Goal: Check status: Check status

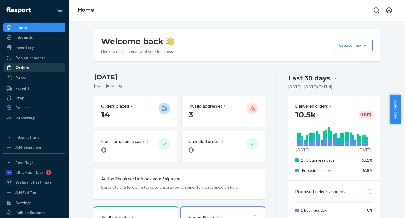
drag, startPoint x: 25, startPoint y: 70, endPoint x: 41, endPoint y: 70, distance: 15.5
click at [25, 70] on div "Orders" at bounding box center [22, 68] width 14 height 6
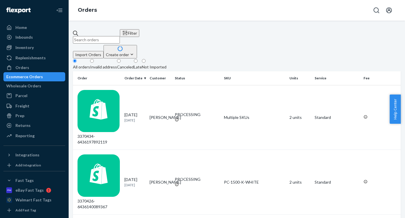
click at [116, 36] on input "text" at bounding box center [96, 39] width 47 height 7
paste input "CH3364760"
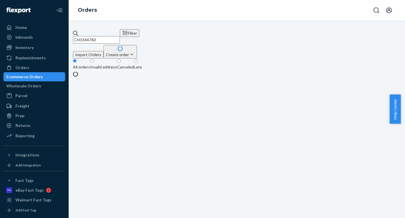
drag, startPoint x: 92, startPoint y: 34, endPoint x: 86, endPoint y: 34, distance: 6.0
click at [86, 36] on input "CH3364760" at bounding box center [96, 39] width 47 height 7
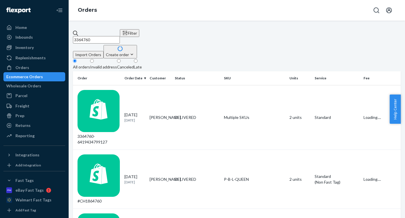
click at [118, 36] on input "3364760" at bounding box center [96, 39] width 47 height 7
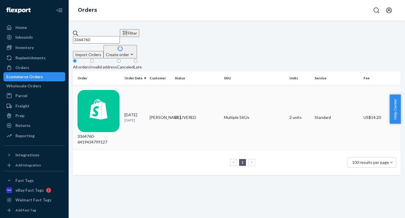
type input "3364760"
click at [158, 91] on td "[PERSON_NAME]" at bounding box center [159, 117] width 25 height 65
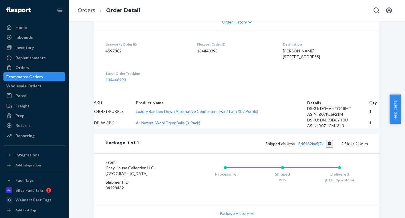
scroll to position [143, 0]
